Goal: Task Accomplishment & Management: Use online tool/utility

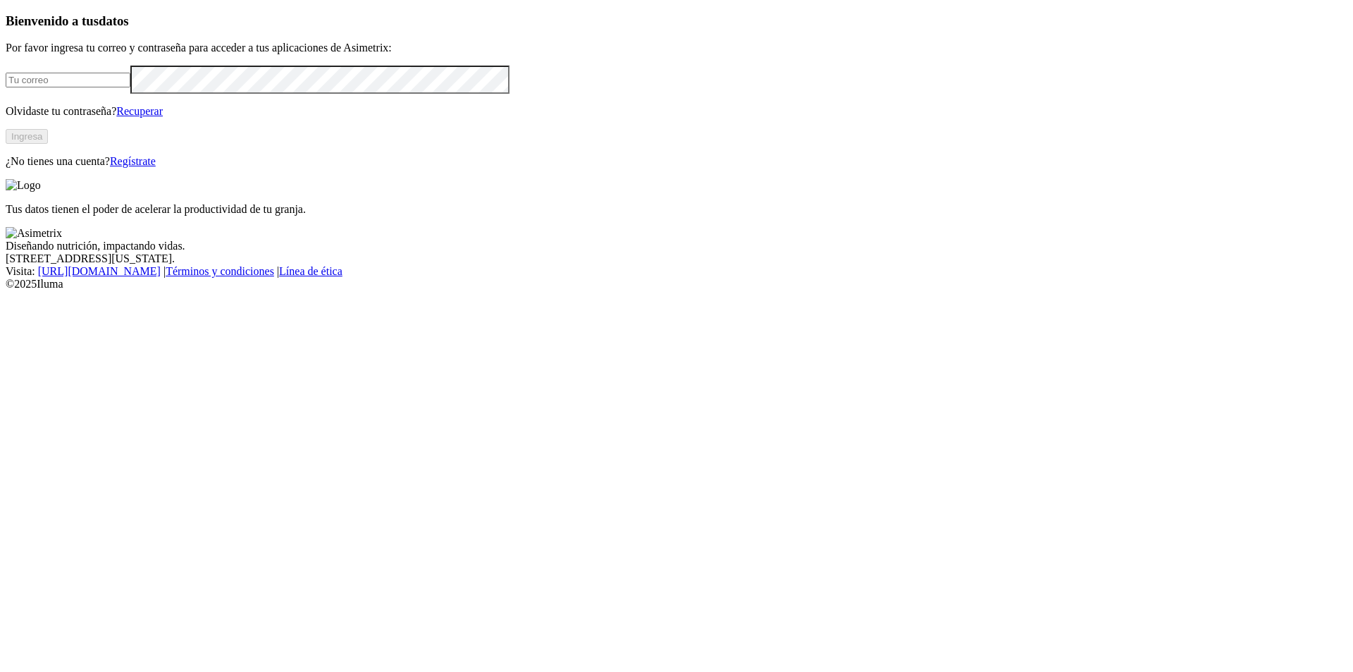
type input "[PERSON_NAME][EMAIL_ADDRESS][PERSON_NAME][DOMAIN_NAME]"
click at [48, 144] on button "Ingresa" at bounding box center [27, 136] width 42 height 15
